Goal: Book appointment/travel/reservation

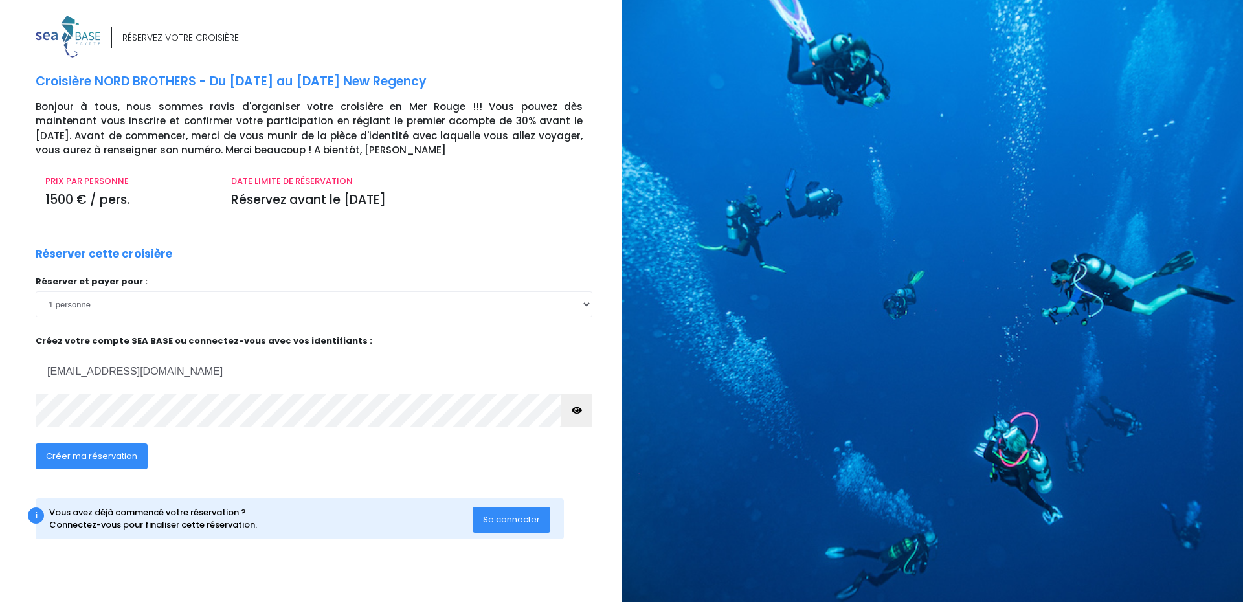
click at [136, 354] on p "Créez votre compte SEA BASE ou connectez-vous avec vos identifiants : Votre adr…" at bounding box center [314, 362] width 557 height 54
click at [167, 366] on input "alix.eledjam@gmail.com" at bounding box center [314, 372] width 557 height 34
type input "raphaelle.aujard@gmail.com"
click at [109, 458] on span "Créer ma réservation" at bounding box center [91, 456] width 91 height 12
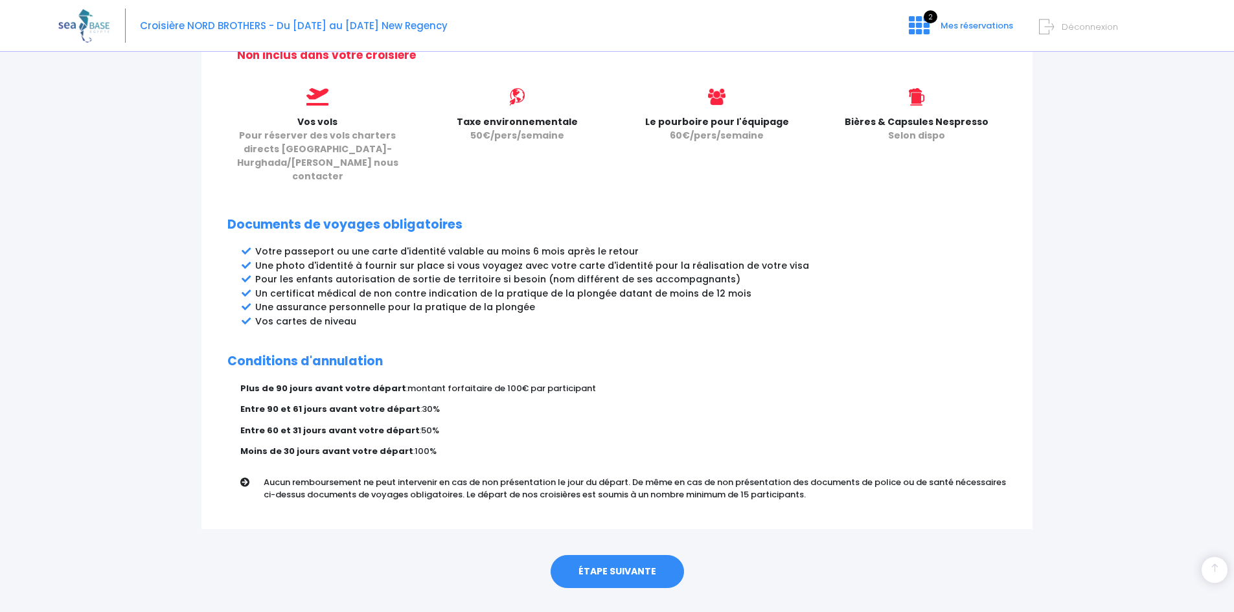
scroll to position [558, 0]
click at [642, 556] on link "ÉTAPE SUIVANTE" at bounding box center [616, 573] width 133 height 34
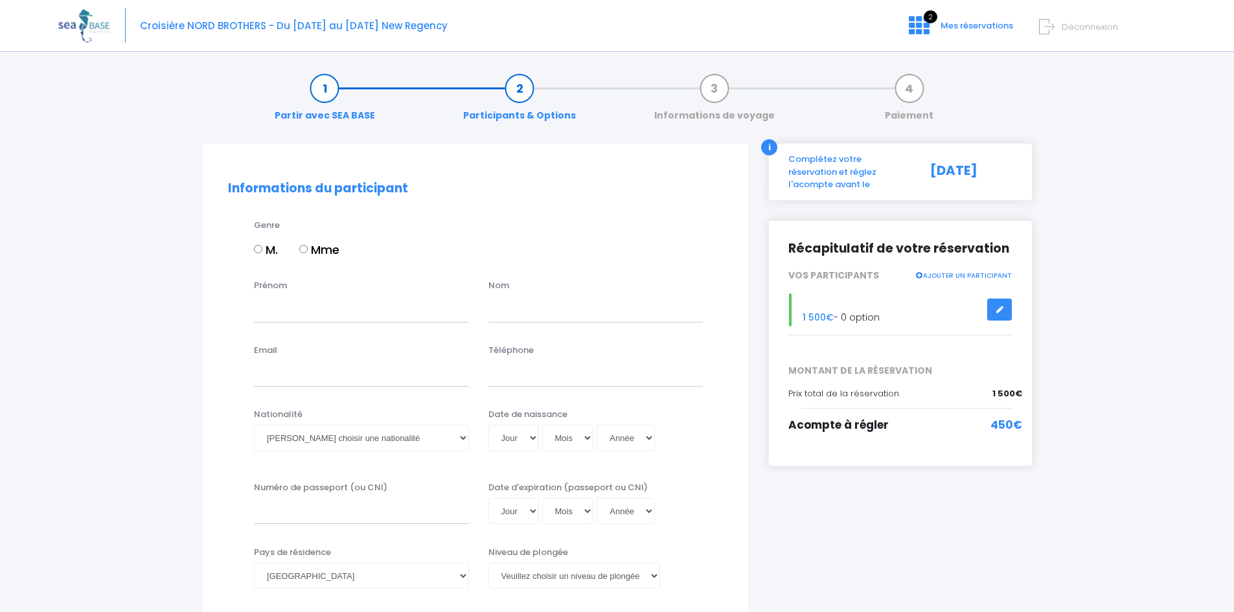
click at [310, 252] on label "Mme" at bounding box center [319, 249] width 40 height 17
click at [308, 252] on input "Mme" at bounding box center [303, 249] width 8 height 8
radio input "true"
click at [300, 306] on input "Prénom" at bounding box center [361, 309] width 215 height 26
type input "RAPHAELLE"
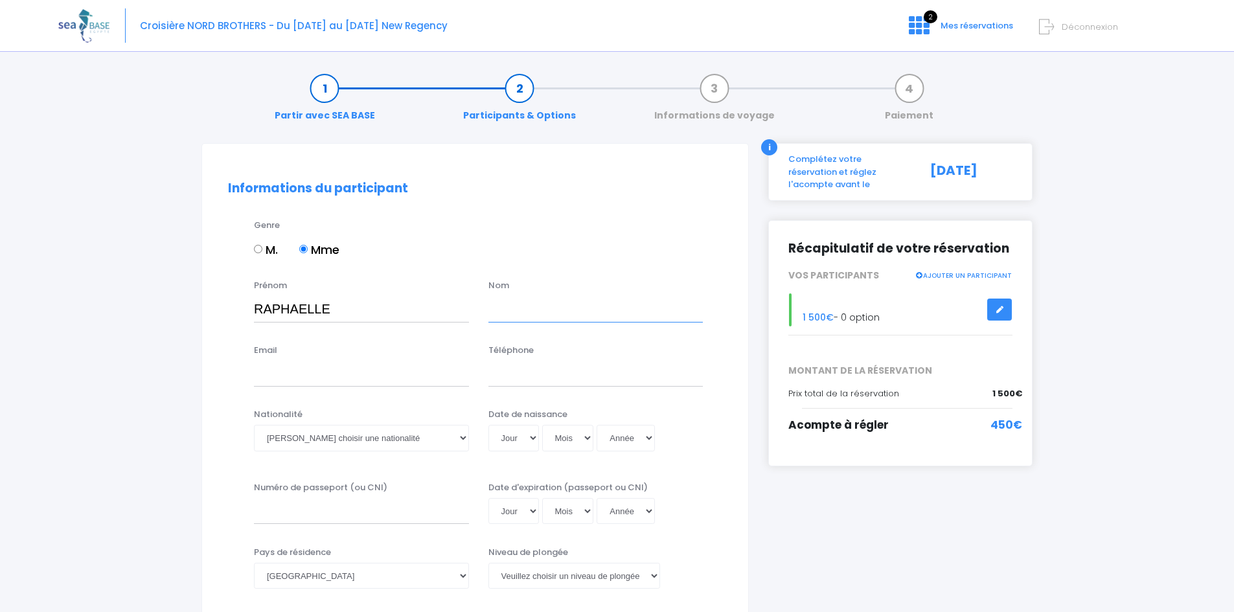
type input "AUJARD"
click at [325, 372] on input "Email" at bounding box center [361, 374] width 215 height 26
type input "raphaelle.aujard@gmail.com"
click at [500, 371] on input "Téléphone" at bounding box center [595, 374] width 215 height 26
type input "0674427734"
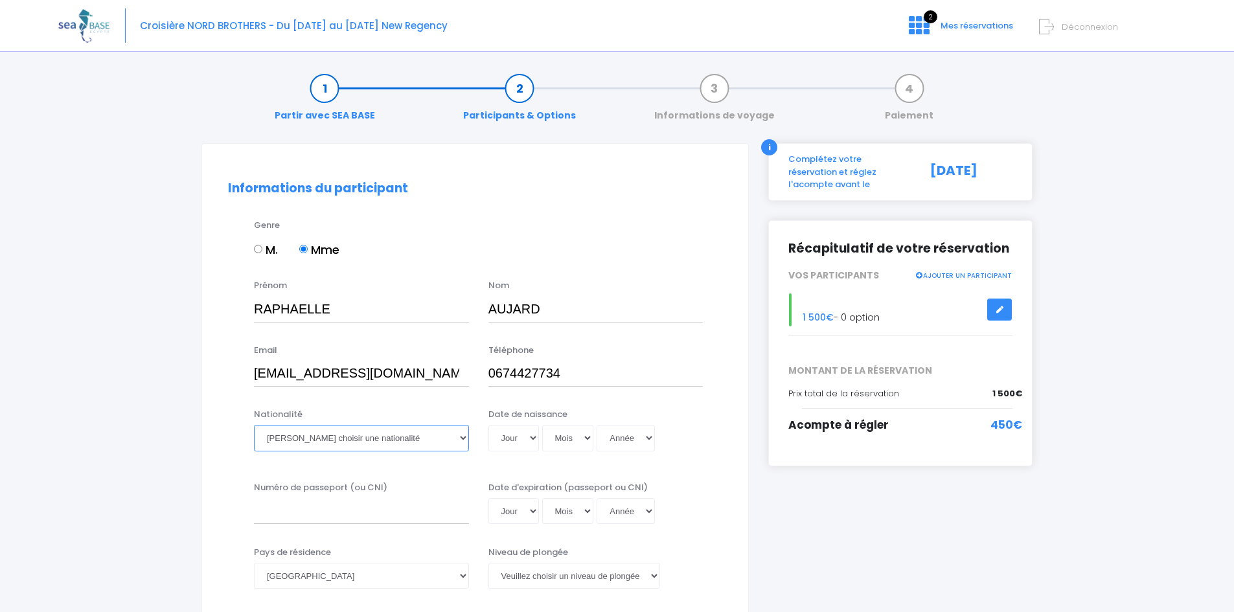
click at [312, 440] on select "Veuillez choisir une nationalité Afghane Albanaise Algerienne Allemande America…" at bounding box center [361, 438] width 215 height 26
select select "Française"
click at [254, 425] on select "Veuillez choisir une nationalité Afghane Albanaise Algerienne Allemande America…" at bounding box center [361, 438] width 215 height 26
click at [506, 436] on select "Jour 01 02 03 04 05 06 07 08 09 10 11 12 13 14 15 16 17 18 19 20 21 22 23 24 25…" at bounding box center [513, 438] width 51 height 26
select select "04"
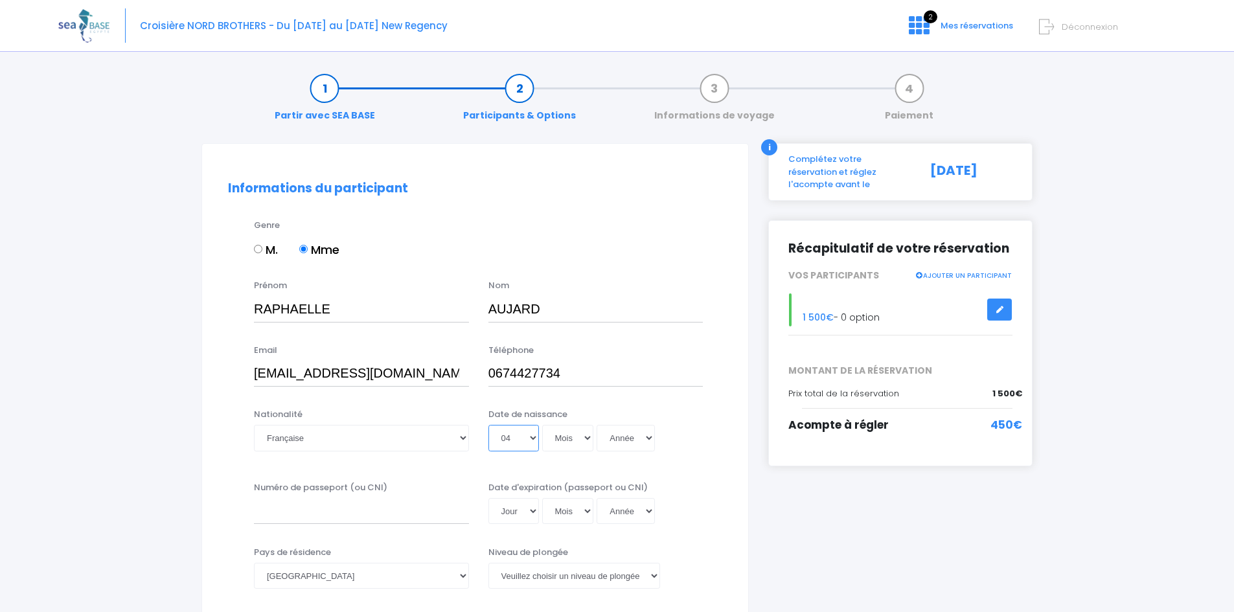
click at [488, 425] on select "Jour 01 02 03 04 05 06 07 08 09 10 11 12 13 14 15 16 17 18 19 20 21 22 23 24 25…" at bounding box center [513, 438] width 51 height 26
click at [560, 430] on select "Mois 01 02 03 04 05 06 07 08 09 10 11 12" at bounding box center [568, 438] width 52 height 26
select select "11"
click at [542, 425] on select "Mois 01 02 03 04 05 06 07 08 09 10 11 12" at bounding box center [568, 438] width 52 height 26
click at [632, 445] on select "Année 2045 2044 2043 2042 2041 2040 2039 2038 2037 2036 2035 2034 2033 2032 203…" at bounding box center [625, 438] width 58 height 26
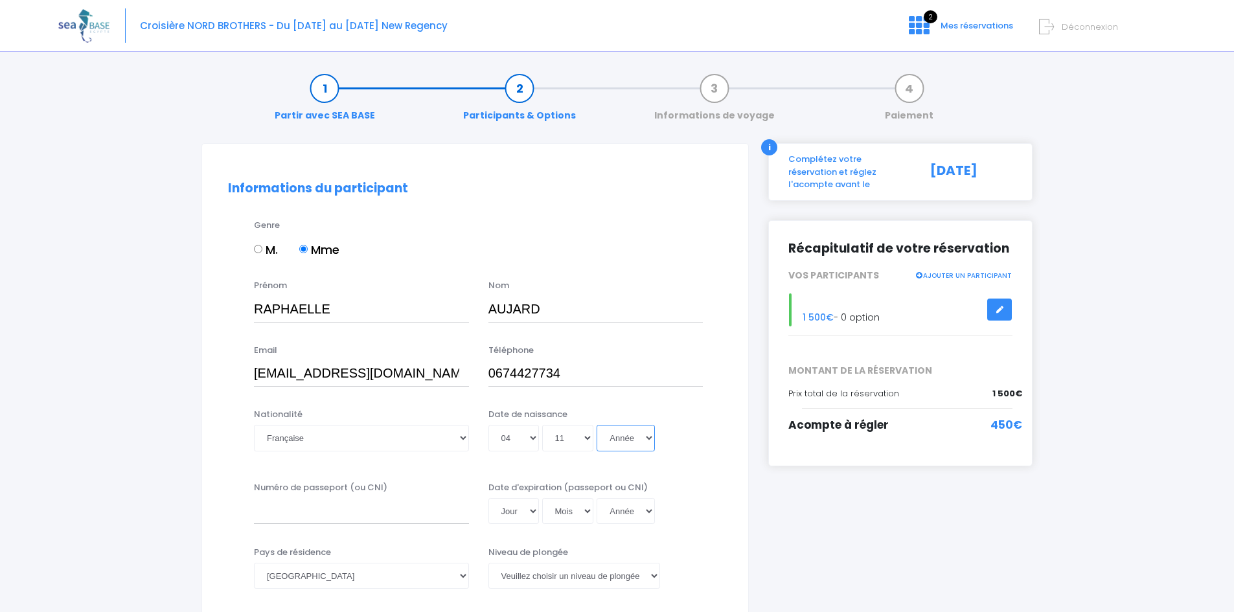
select select "1987"
click at [596, 425] on select "Année 2045 2044 2043 2042 2041 2040 2039 2038 2037 2036 2035 2034 2033 2032 203…" at bounding box center [625, 438] width 58 height 26
type input "1987-11-04"
click at [368, 512] on input "Numéro de passeport (ou CNI)" at bounding box center [361, 511] width 215 height 26
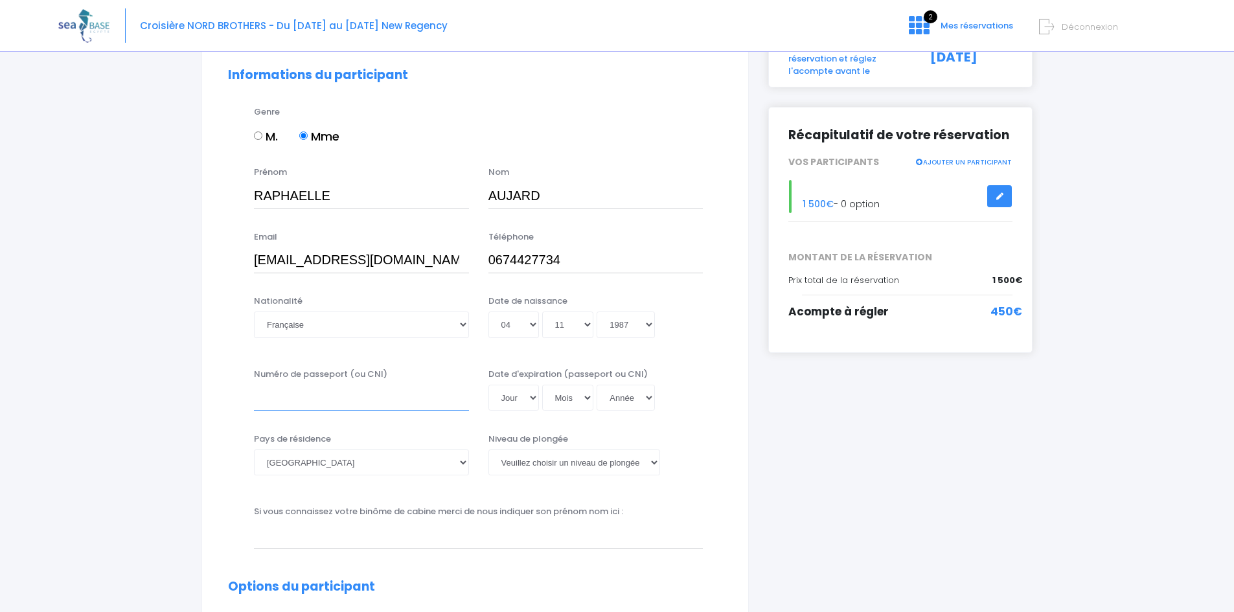
scroll to position [208, 0]
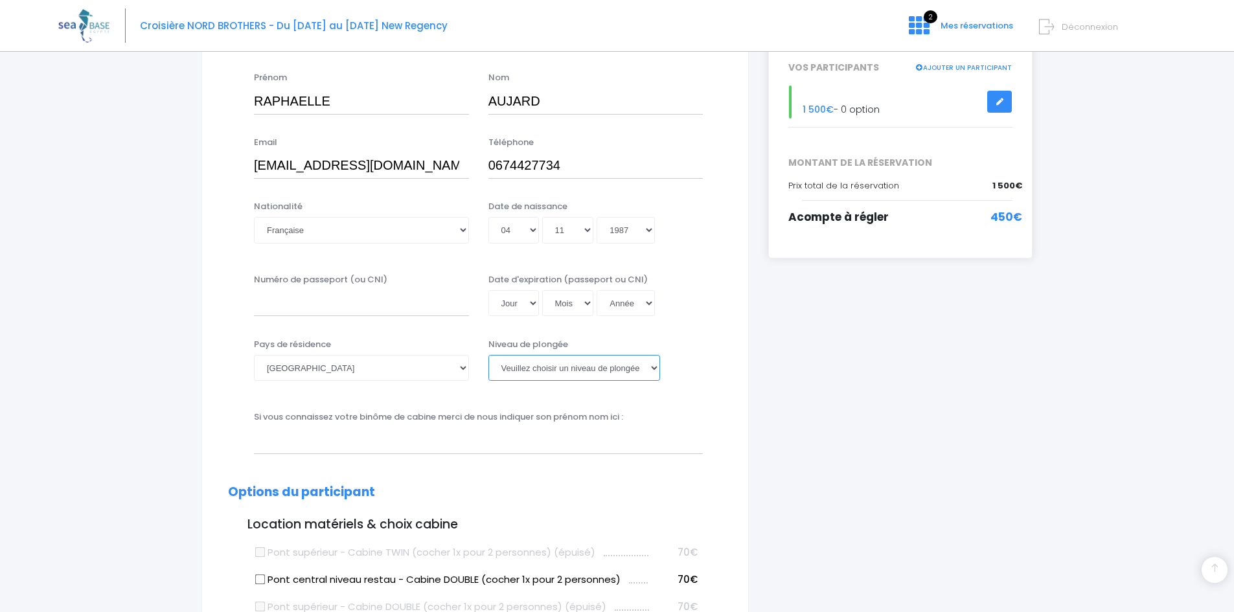
click at [556, 368] on select "Veuillez choisir un niveau de plongée Non plongeur Junior OW diver Adventure OW…" at bounding box center [574, 368] width 172 height 26
select select "MF1"
click at [488, 355] on select "Veuillez choisir un niveau de plongée Non plongeur Junior OW diver Adventure OW…" at bounding box center [574, 368] width 172 height 26
click at [363, 302] on input "Numéro de passeport (ou CNI)" at bounding box center [361, 303] width 215 height 26
type input "23IE01639"
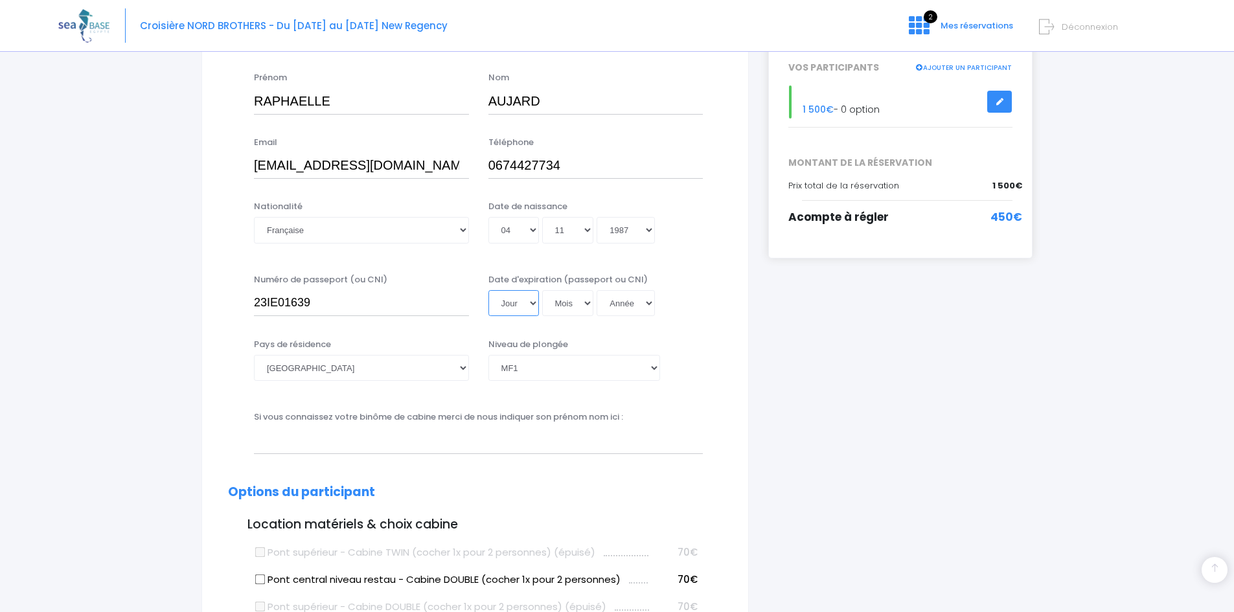
click at [534, 301] on select "Jour 01 02 03 04 05 06 07 08 09 10 11 12 13 14 15 16 17 18 19 20 21 22 23 24 25…" at bounding box center [513, 303] width 51 height 26
select select "29"
click at [488, 290] on select "Jour 01 02 03 04 05 06 07 08 09 10 11 12 13 14 15 16 17 18 19 20 21 22 23 24 25…" at bounding box center [513, 303] width 51 height 26
click at [578, 304] on select "Mois 01 02 03 04 05 06 07 08 09 10 11 12" at bounding box center [568, 303] width 52 height 26
select select "08"
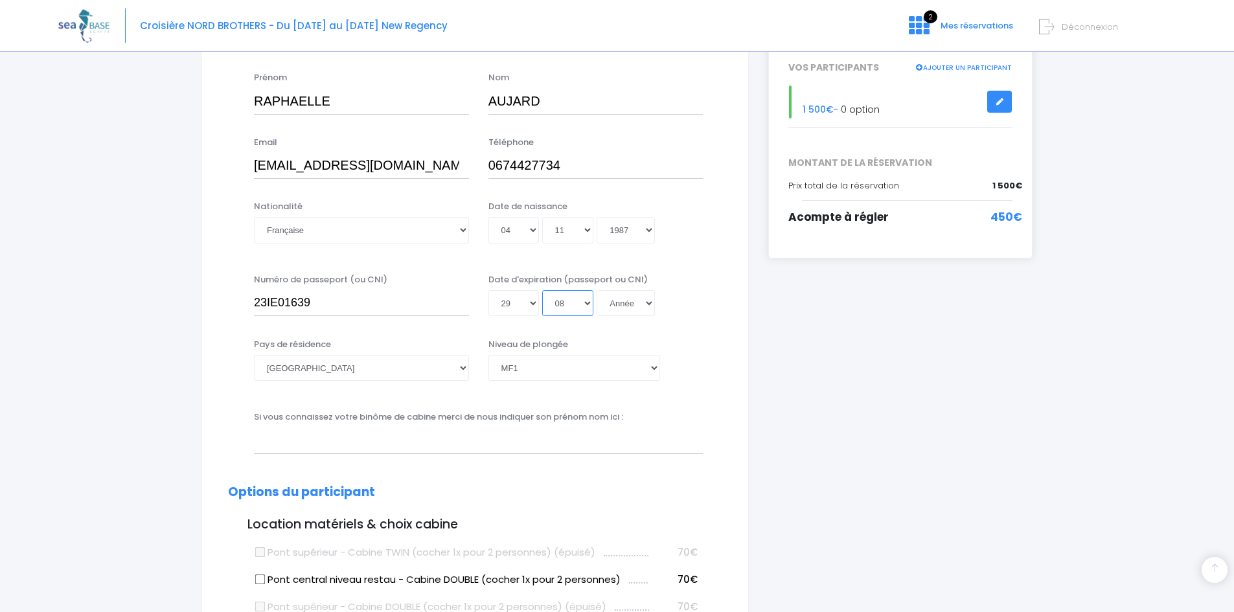
click at [542, 290] on select "Mois 01 02 03 04 05 06 07 08 09 10 11 12" at bounding box center [568, 303] width 52 height 26
click at [617, 306] on select "Année 2045 2044 2043 2042 2041 2040 2039 2038 2037 2036 2035 2034 2033 2032 203…" at bounding box center [625, 303] width 58 height 26
select select "2033"
click at [596, 290] on select "Année 2045 2044 2043 2042 2041 2040 2039 2038 2037 2036 2035 2034 2033 2032 203…" at bounding box center [625, 303] width 58 height 26
type input "2033-08-29"
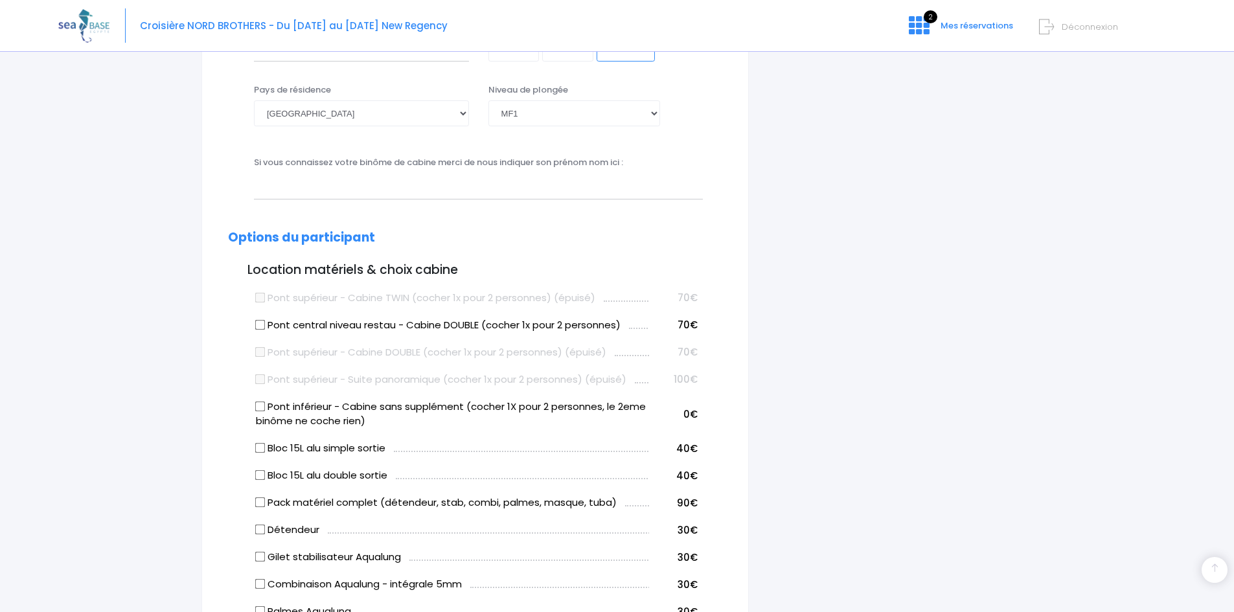
scroll to position [462, 0]
click at [272, 172] on div "Si vous connaissez votre binôme de cabine merci de nous indiquer son prénom nom…" at bounding box center [478, 177] width 468 height 43
click at [272, 183] on input "text" at bounding box center [478, 186] width 449 height 26
type input "Alix"
click at [539, 235] on h2 "Options du participant" at bounding box center [475, 238] width 494 height 15
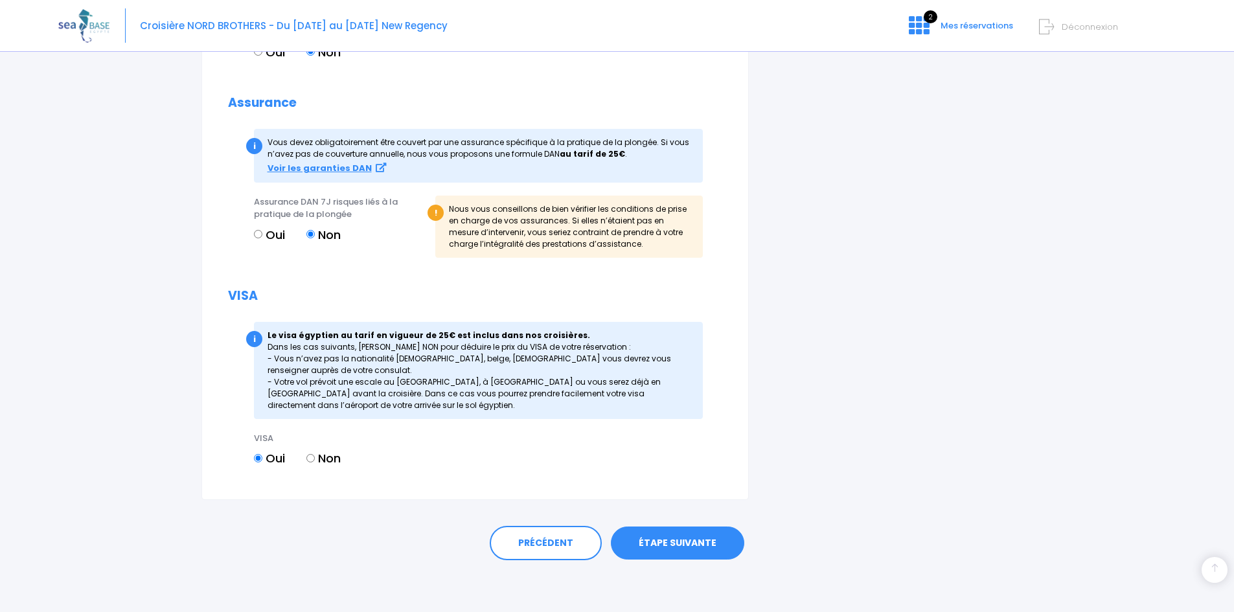
scroll to position [1356, 0]
click at [690, 545] on link "ÉTAPE SUIVANTE" at bounding box center [677, 544] width 133 height 34
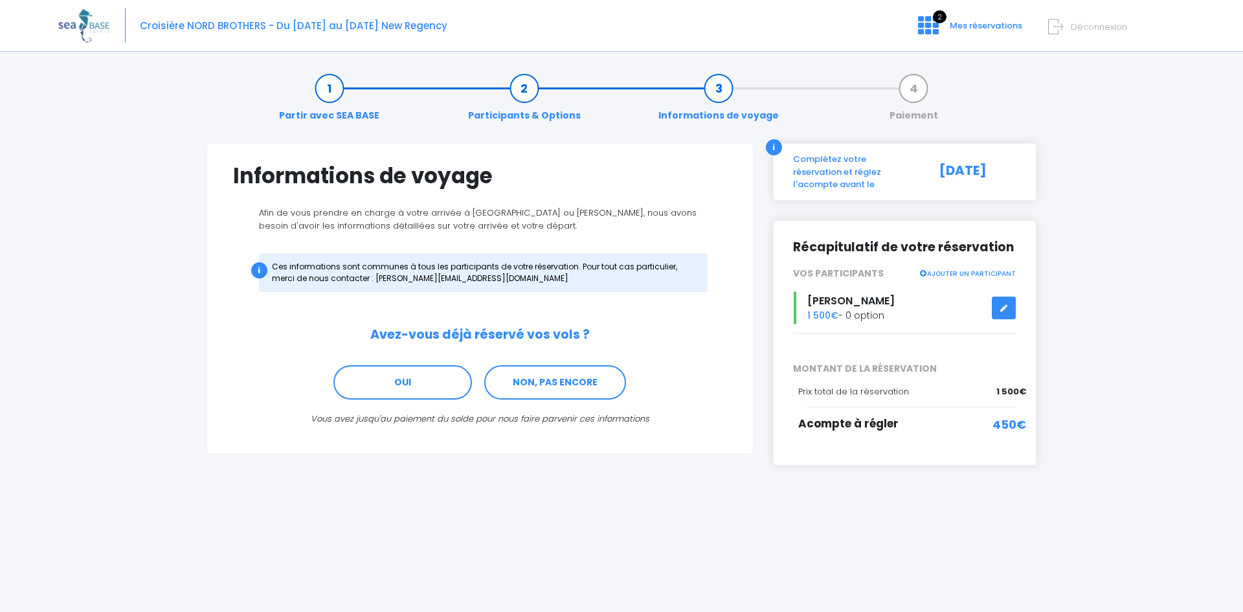
click at [572, 386] on link "NON, PAS ENCORE" at bounding box center [555, 382] width 142 height 35
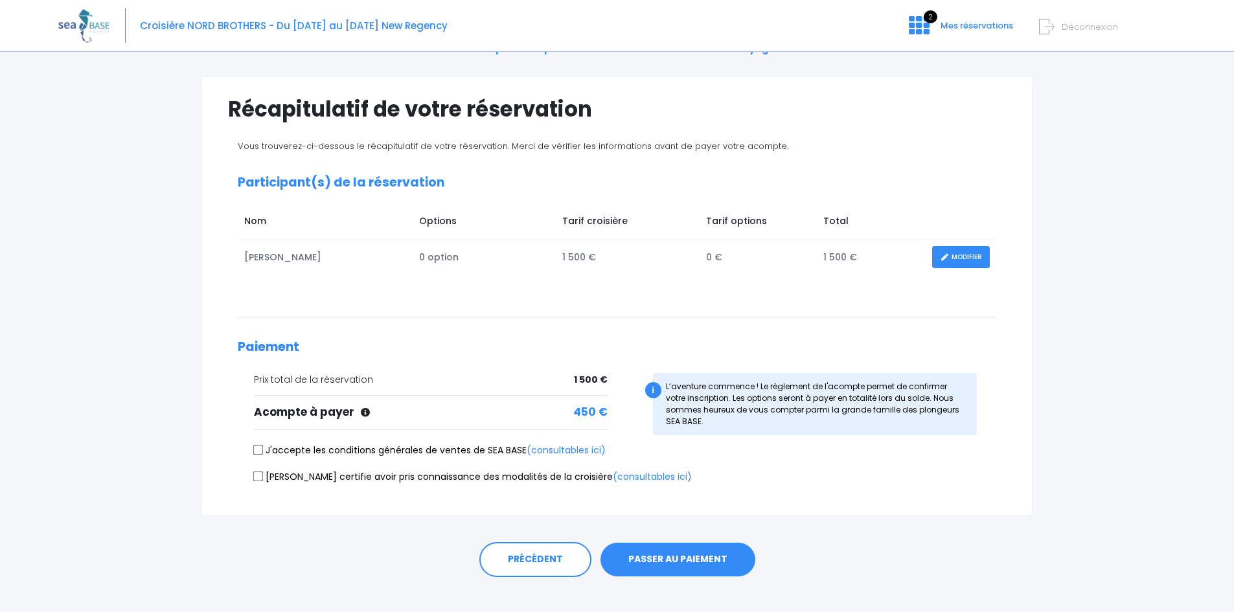
scroll to position [84, 0]
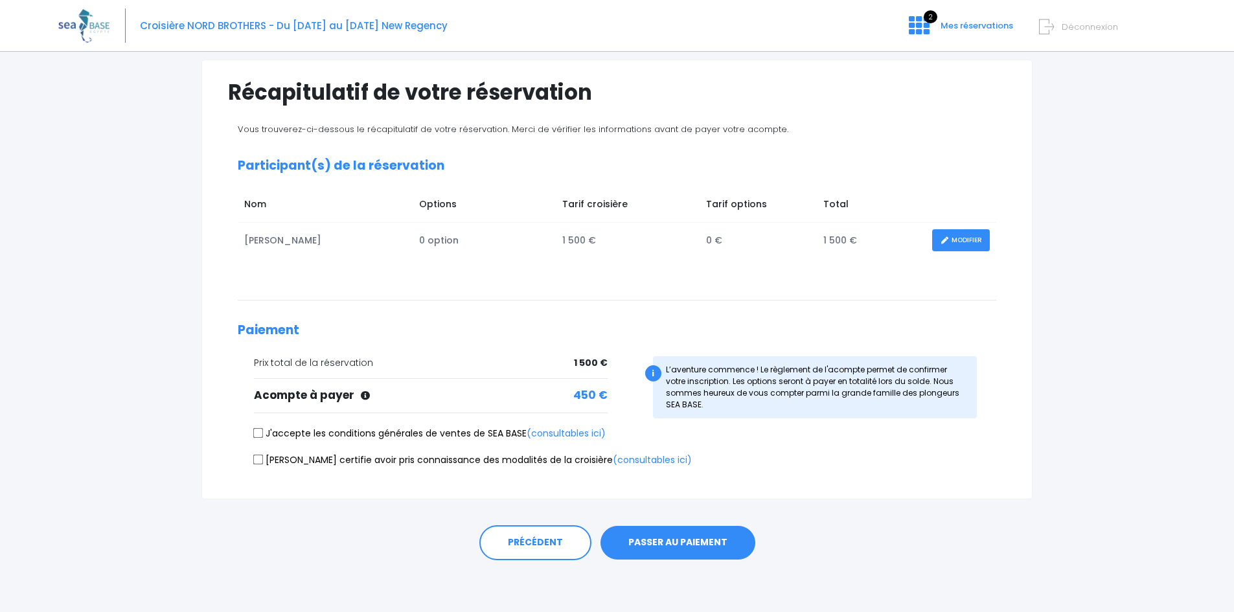
click at [256, 432] on input "J'accepte les conditions générales de ventes de SEA BASE (consultables ici)" at bounding box center [258, 433] width 10 height 10
checkbox input "true"
click at [257, 454] on input "Je certifie avoir pris connaissance des modalités de la croisière (consultables…" at bounding box center [258, 459] width 10 height 10
checkbox input "true"
click at [703, 554] on button "PASSER AU PAIEMENT" at bounding box center [677, 543] width 155 height 34
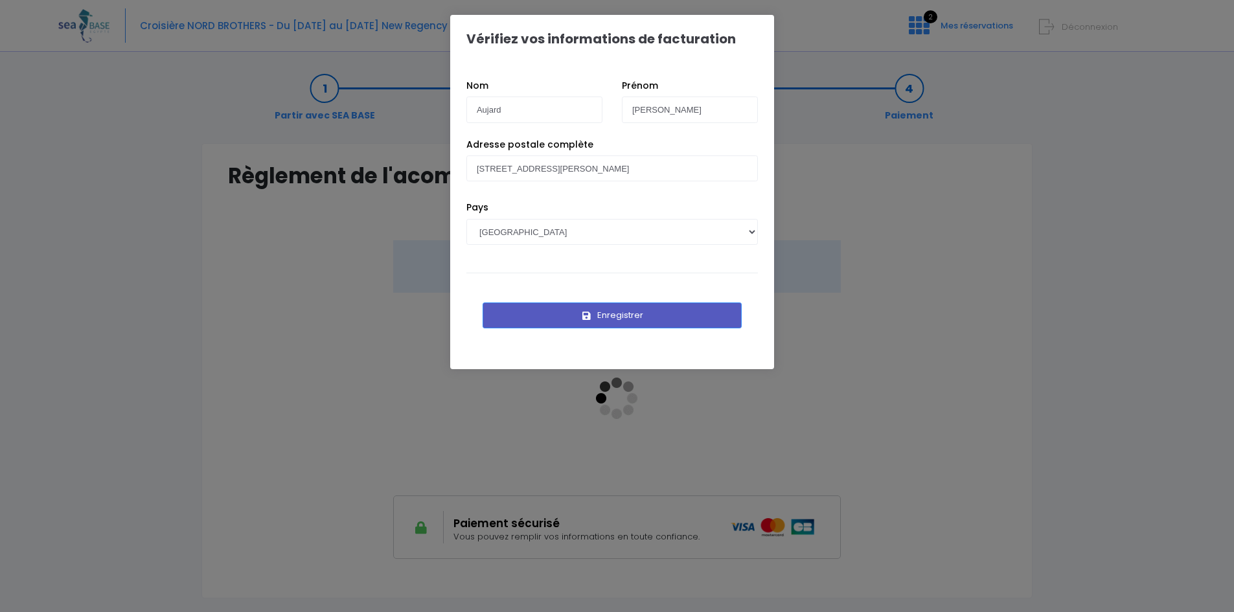
click at [677, 315] on button "Enregistrer" at bounding box center [611, 315] width 259 height 26
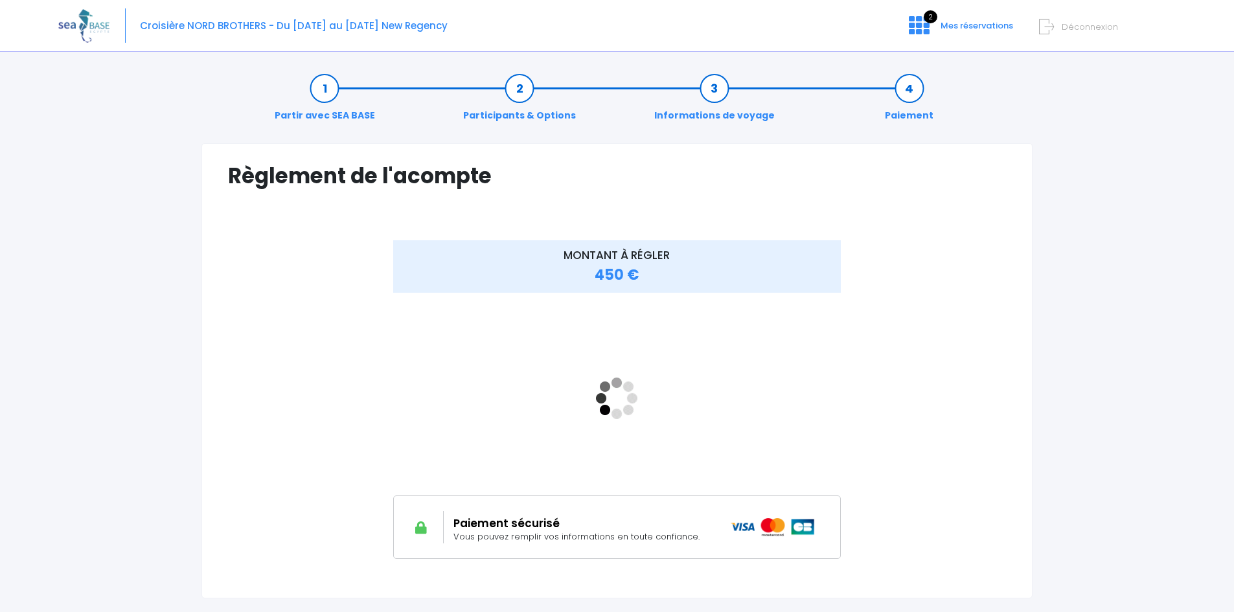
click at [348, 447] on div at bounding box center [293, 399] width 130 height 318
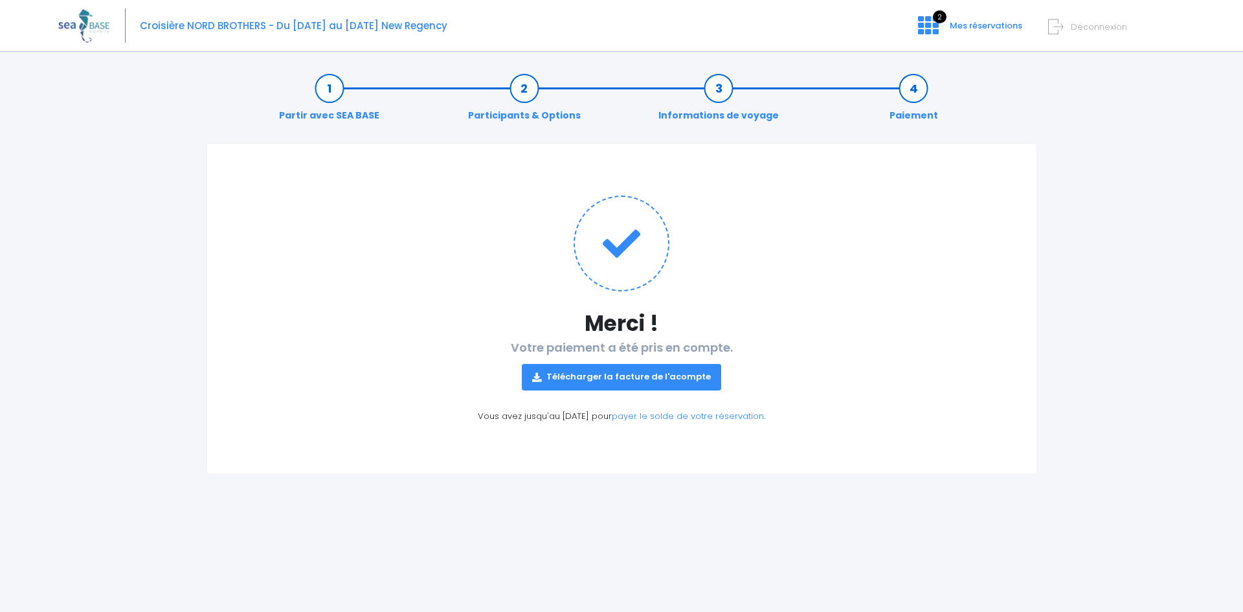
click at [666, 380] on link "Télécharger la facture de l'acompte" at bounding box center [621, 377] width 199 height 26
click at [927, 24] on icon at bounding box center [928, 25] width 21 height 21
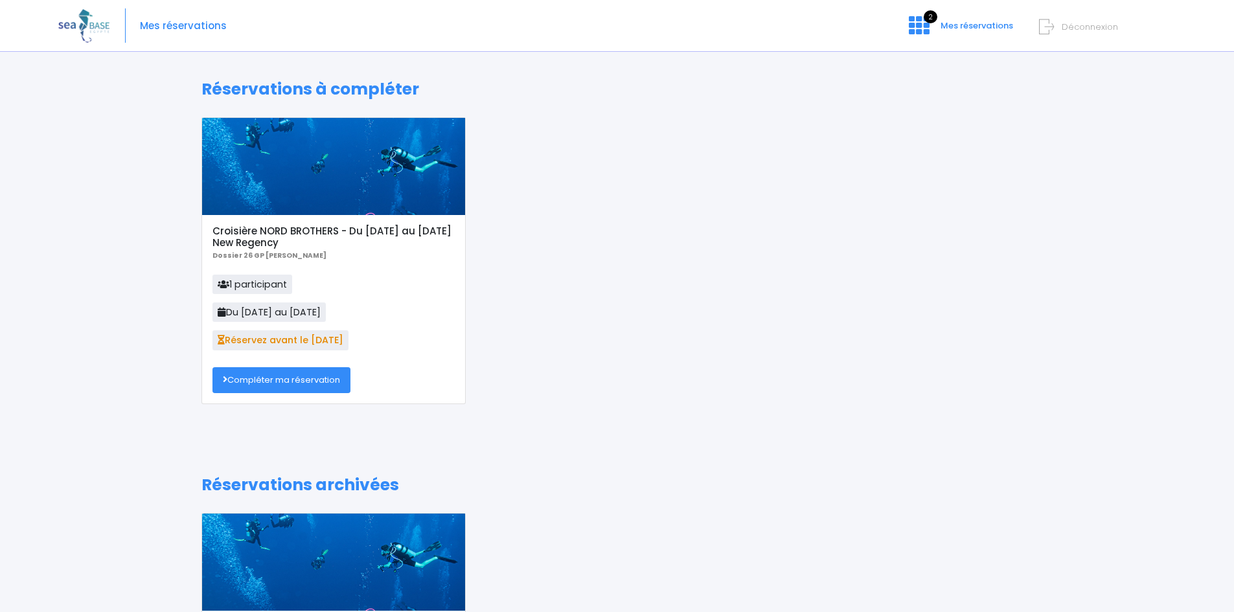
scroll to position [194, 0]
